Goal: Transaction & Acquisition: Purchase product/service

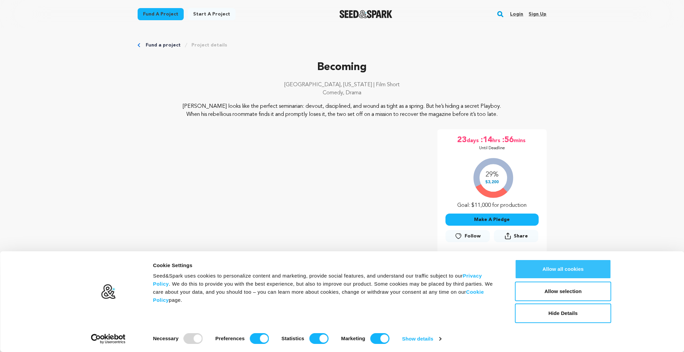
click at [578, 269] on button "Allow all cookies" at bounding box center [563, 269] width 96 height 20
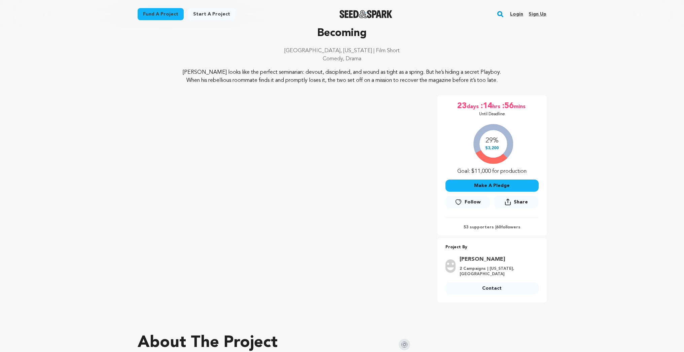
scroll to position [34, 0]
click at [486, 186] on button "Make A Pledge" at bounding box center [492, 186] width 93 height 12
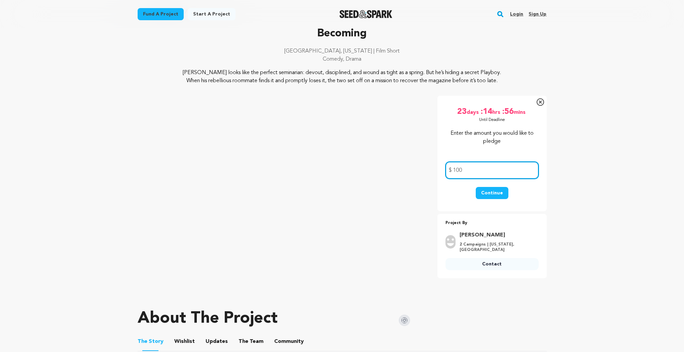
type input "100"
click at [492, 192] on button "Continue" at bounding box center [492, 193] width 33 height 12
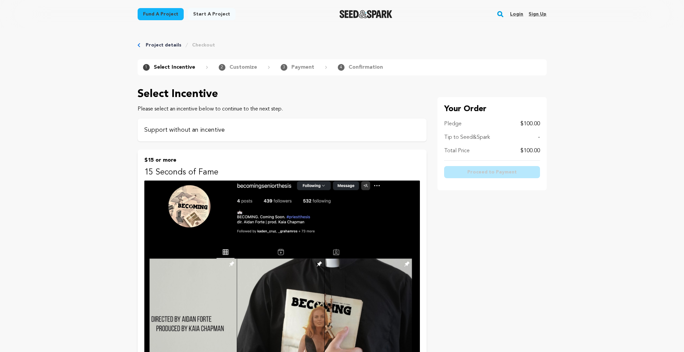
click at [337, 136] on div "Support without an incentive" at bounding box center [282, 129] width 289 height 23
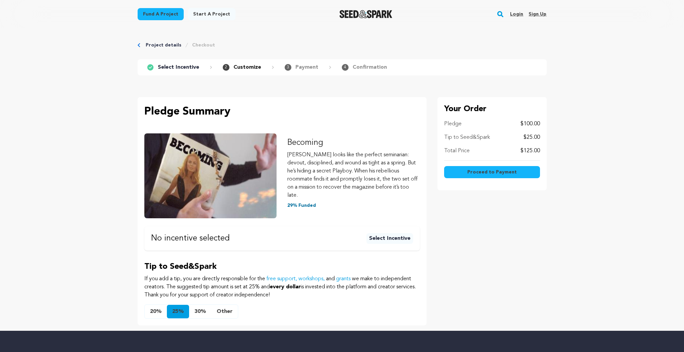
click at [154, 305] on button "20%" at bounding box center [156, 311] width 22 height 13
click at [492, 171] on span "Proceed to Payment" at bounding box center [491, 172] width 49 height 7
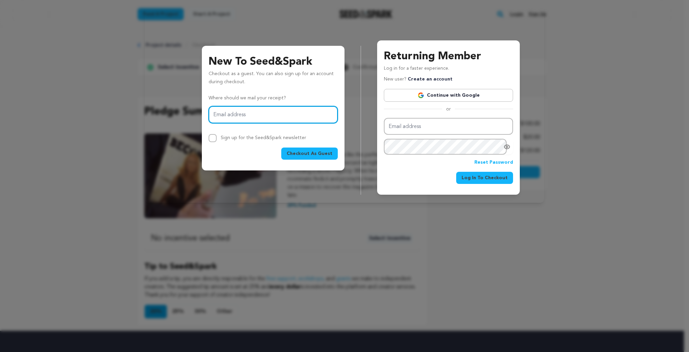
click at [286, 113] on input "Email address" at bounding box center [273, 114] width 129 height 17
type input "[EMAIL_ADDRESS][DOMAIN_NAME]"
click at [309, 154] on span "Checkout As Guest" at bounding box center [310, 153] width 46 height 7
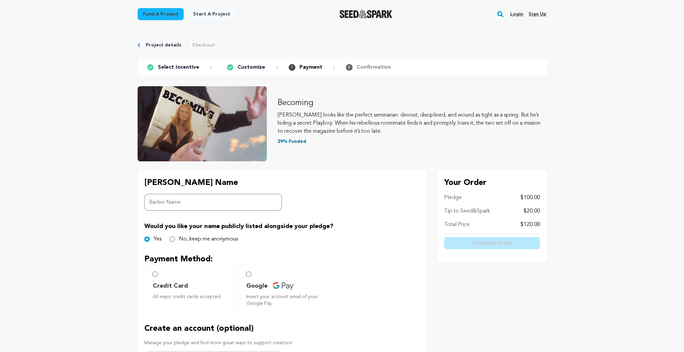
click at [252, 202] on input "Backer Name" at bounding box center [213, 201] width 138 height 17
type input "[PERSON_NAME]"
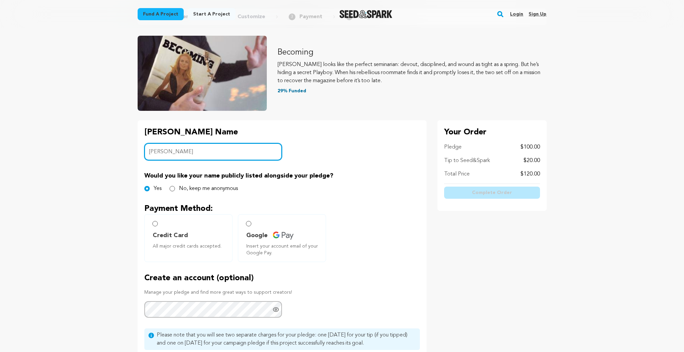
scroll to position [80, 0]
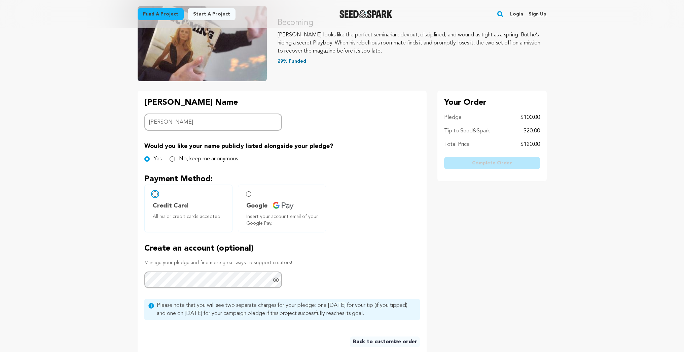
click at [155, 193] on input "Credit Card All major credit cards accepted." at bounding box center [154, 193] width 5 height 5
radio input "false"
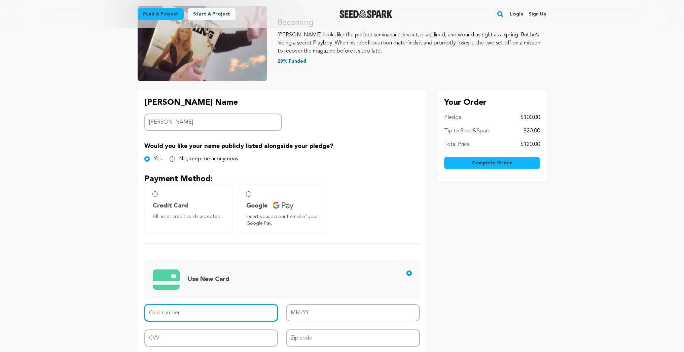
click at [234, 313] on input "Card number" at bounding box center [211, 312] width 134 height 17
paste input "5443172939580073"
type input "5443172939580073"
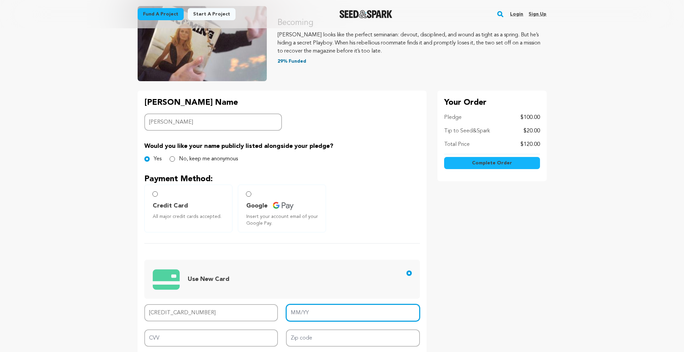
click at [343, 315] on input "MM/YY" at bounding box center [353, 312] width 134 height 17
type input "09/30"
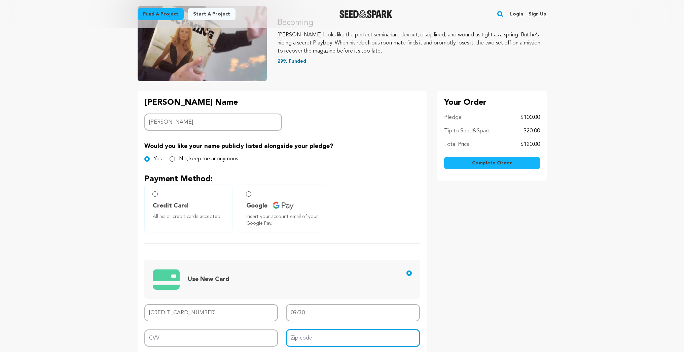
click at [334, 339] on input "Zip code" at bounding box center [353, 337] width 134 height 17
type input "98033"
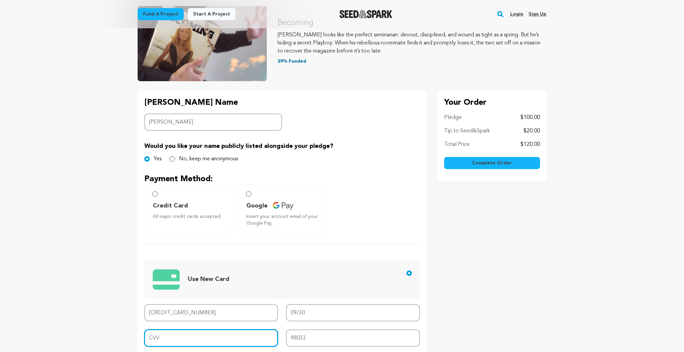
click at [218, 341] on input "CVV" at bounding box center [211, 337] width 134 height 17
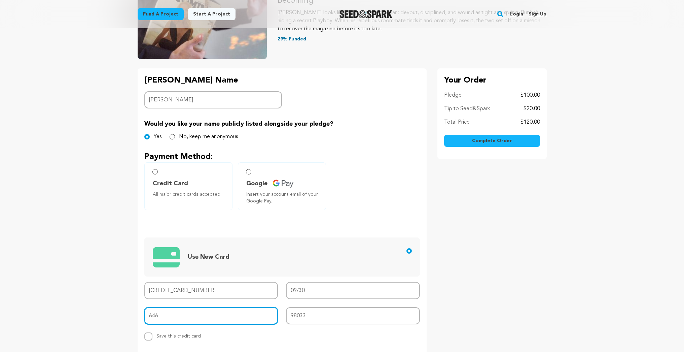
scroll to position [101, 0]
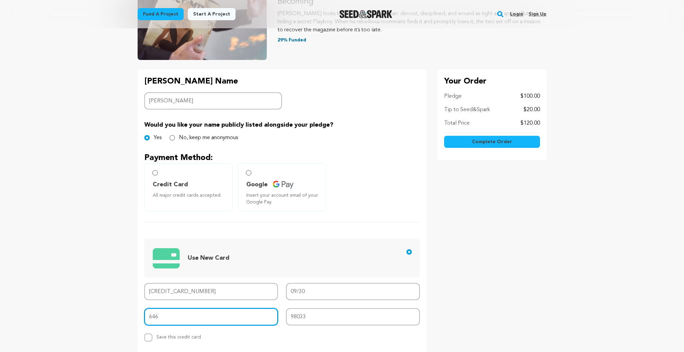
type input "646"
click at [489, 141] on span "Complete Order" at bounding box center [492, 141] width 40 height 7
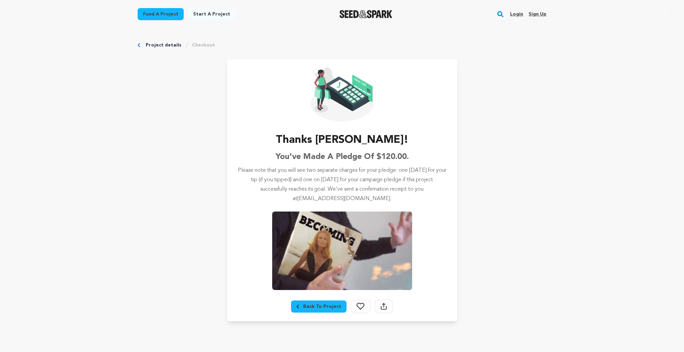
click at [158, 44] on link "Project details" at bounding box center [164, 45] width 36 height 7
